Goal: Communication & Community: Connect with others

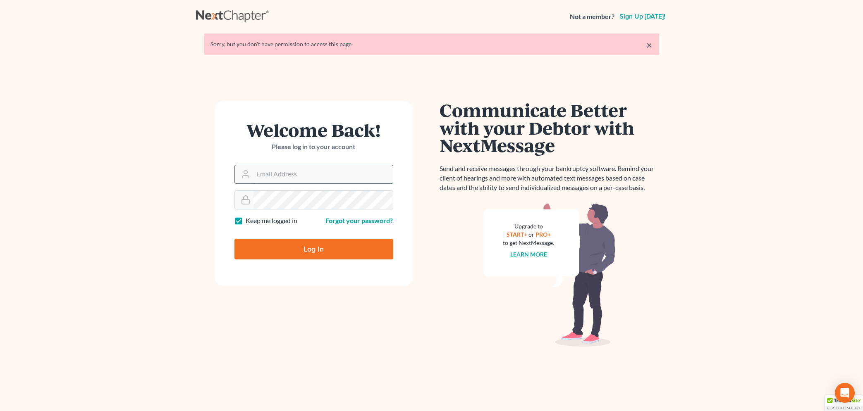
click at [268, 173] on input "Email Address" at bounding box center [322, 174] width 139 height 18
type input "[EMAIL_ADDRESS][DOMAIN_NAME]"
click at [298, 254] on input "Log In" at bounding box center [313, 249] width 159 height 21
type input "Thinking..."
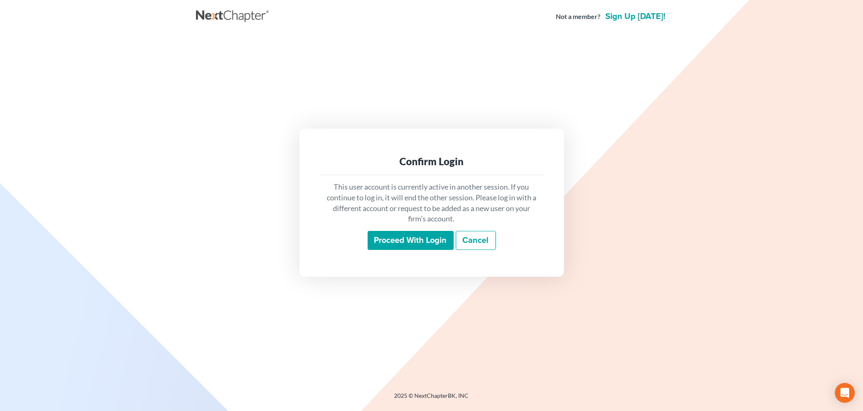
click at [403, 241] on input "Proceed with login" at bounding box center [410, 240] width 86 height 19
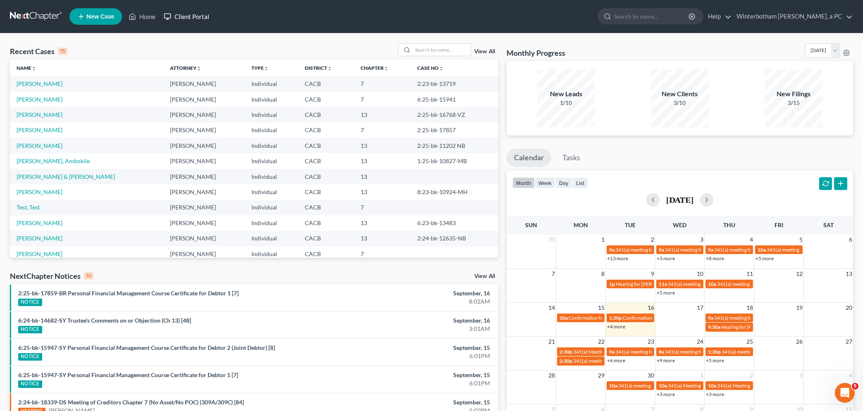
click at [198, 17] on link "Client Portal" at bounding box center [187, 16] width 54 height 15
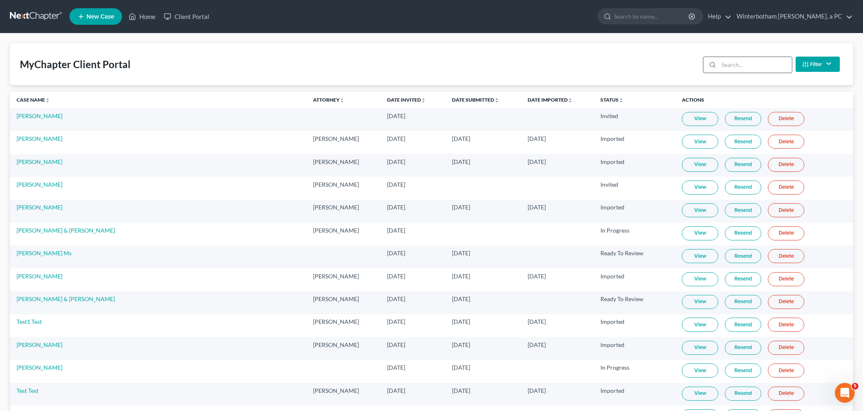
click at [724, 65] on input "search" at bounding box center [754, 65] width 73 height 16
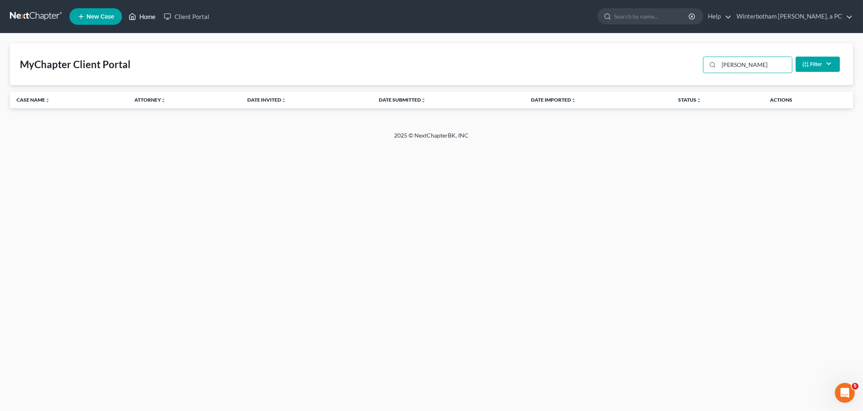
type input "munar"
click at [134, 15] on icon at bounding box center [132, 17] width 7 height 10
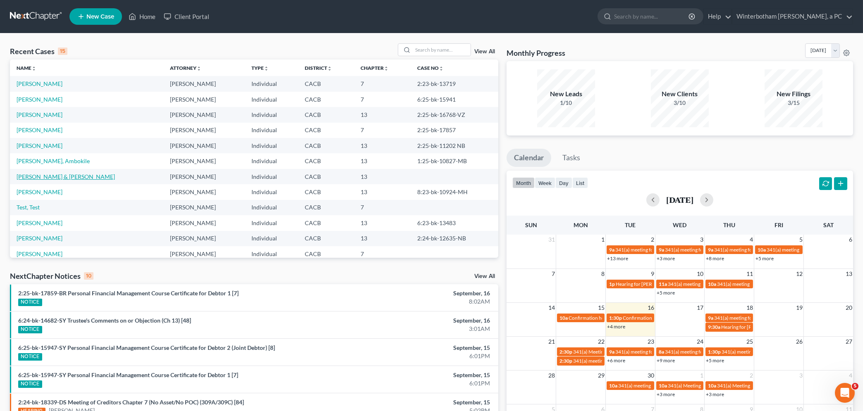
click at [23, 177] on link "Munar, Paul & Christy" at bounding box center [66, 176] width 98 height 7
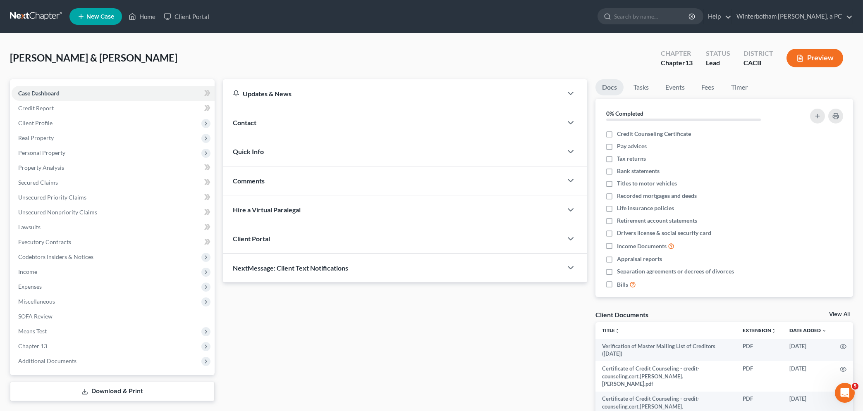
click at [262, 240] on span "Client Portal" at bounding box center [251, 239] width 37 height 8
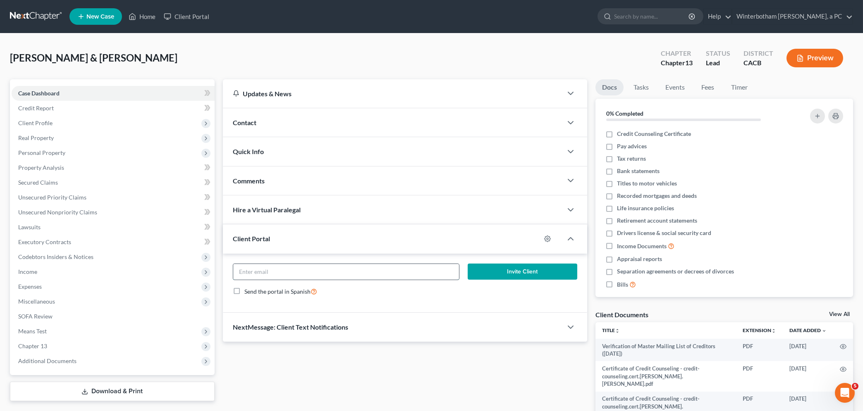
click at [264, 274] on input "email" at bounding box center [346, 272] width 226 height 16
type input "pc.munar@hotmail.com"
click at [515, 270] on button "Invite Client" at bounding box center [522, 272] width 109 height 17
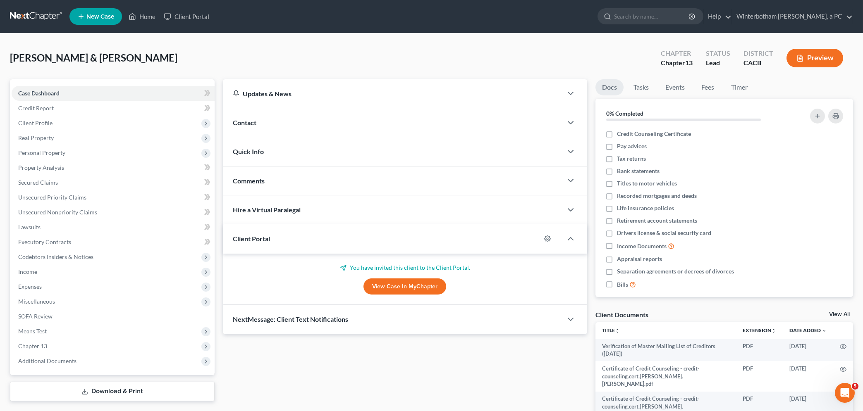
click at [288, 376] on div "Updates & News × California Central District Notes: Take a look at NextChapter'…" at bounding box center [405, 290] width 372 height 422
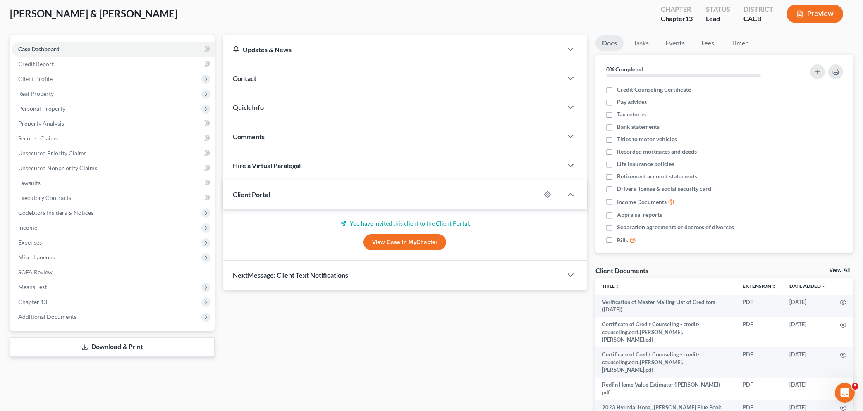
scroll to position [88, 0]
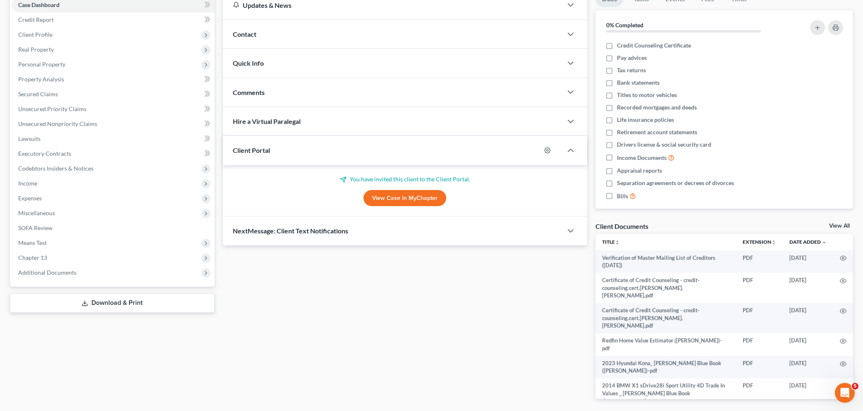
click at [403, 197] on link "View Case in MyChapter" at bounding box center [404, 198] width 83 height 17
click at [421, 201] on link "View Case in MyChapter" at bounding box center [404, 198] width 83 height 17
